Goal: Task Accomplishment & Management: Manage account settings

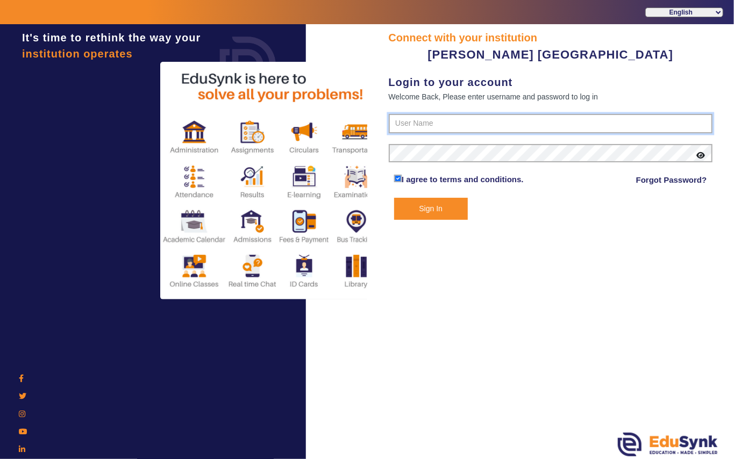
type input "7685859009"
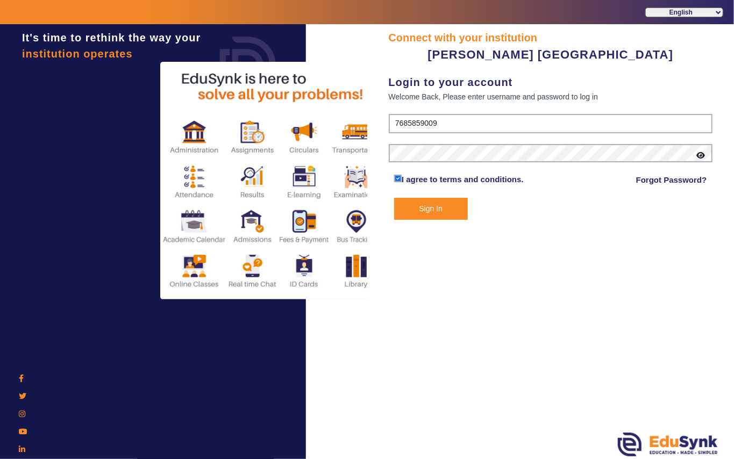
click at [428, 207] on button "Sign In" at bounding box center [431, 209] width 74 height 22
